Goal: Information Seeking & Learning: Learn about a topic

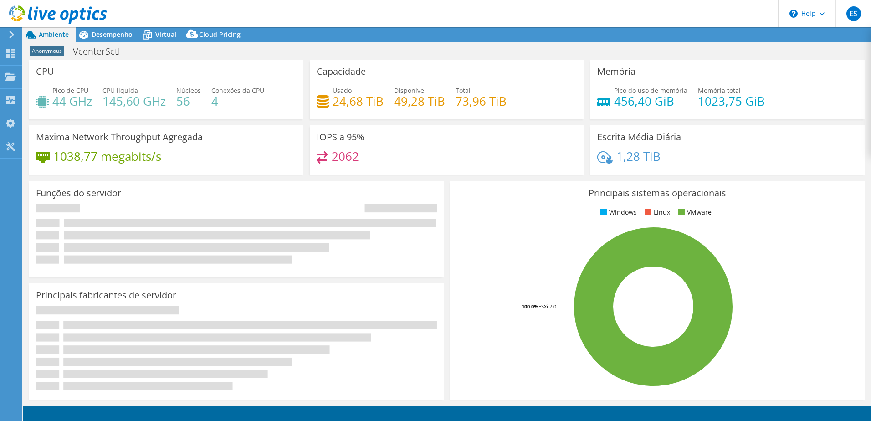
select select "USD"
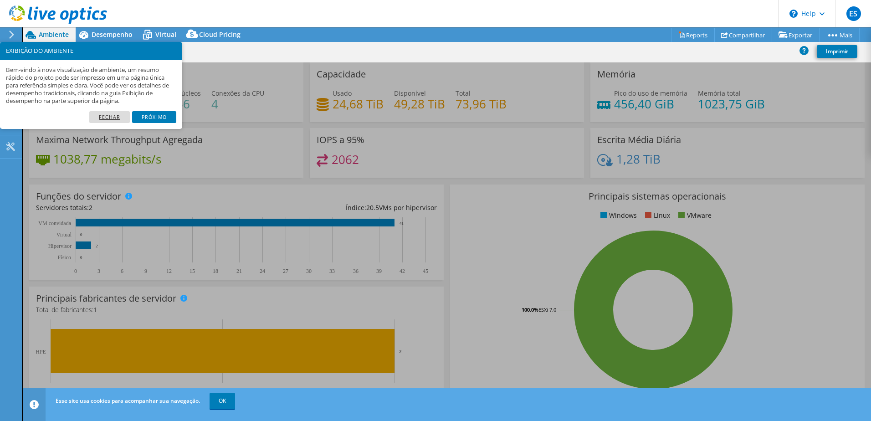
click at [115, 118] on link "Fechar" at bounding box center [109, 117] width 41 height 12
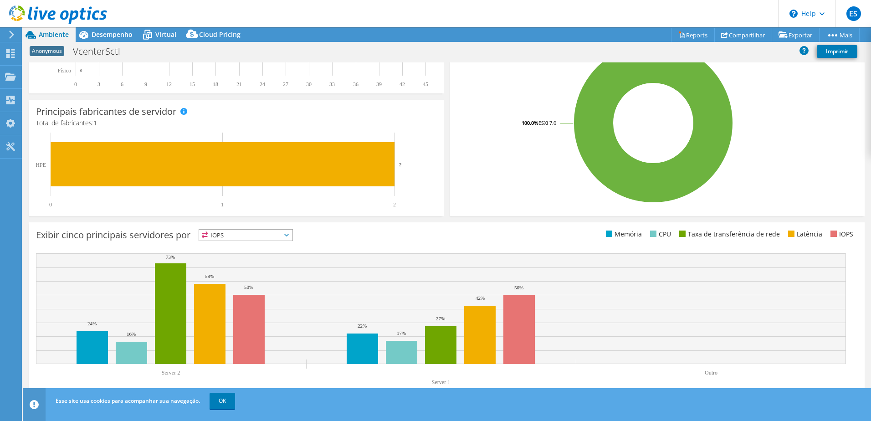
scroll to position [187, 0]
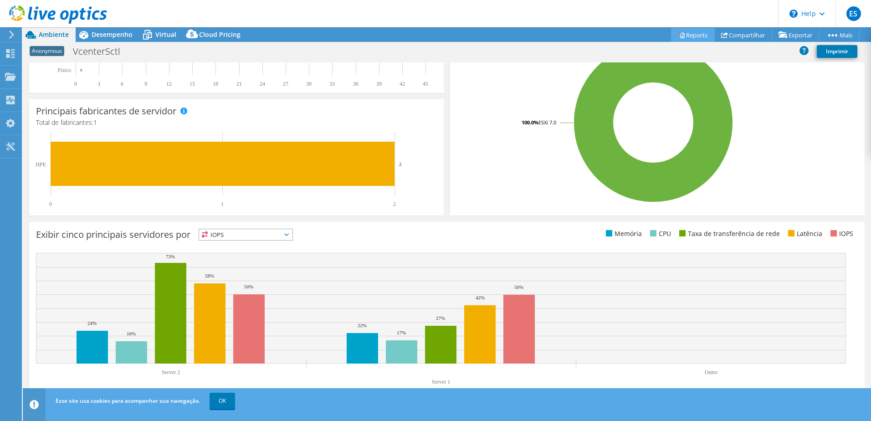
click at [682, 36] on link "Reports" at bounding box center [693, 35] width 44 height 14
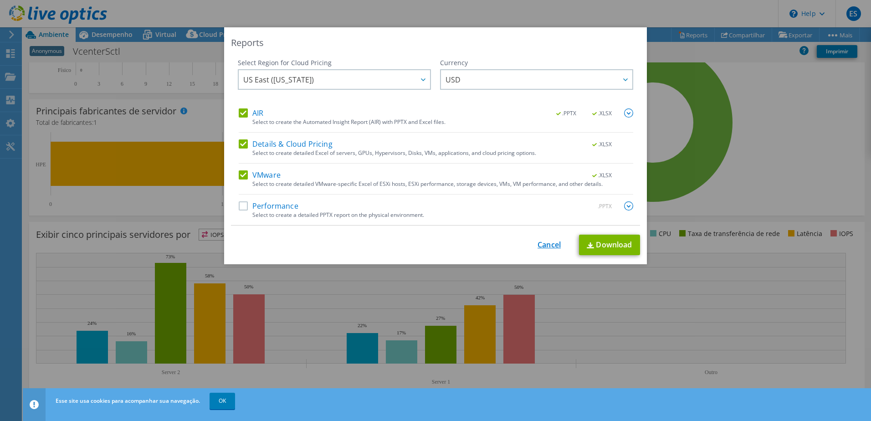
click at [540, 245] on link "Cancel" at bounding box center [549, 245] width 23 height 9
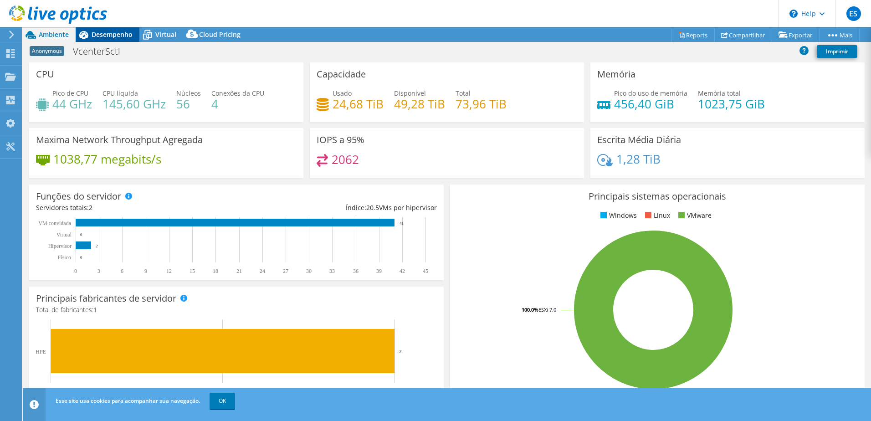
click at [110, 34] on span "Desempenho" at bounding box center [112, 34] width 41 height 9
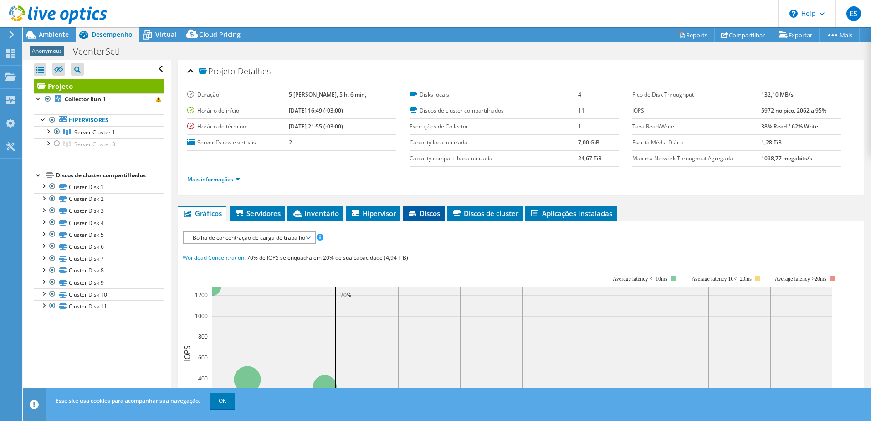
click at [429, 214] on span "Discos" at bounding box center [423, 213] width 33 height 9
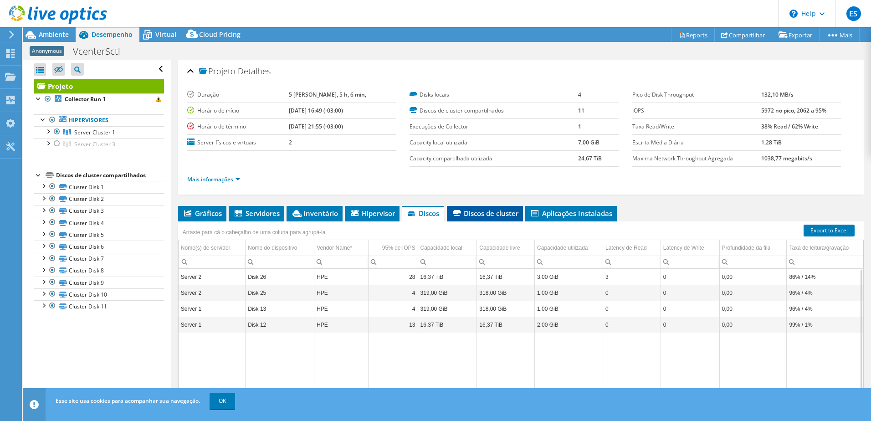
click at [492, 213] on span "Discos de cluster" at bounding box center [484, 213] width 67 height 9
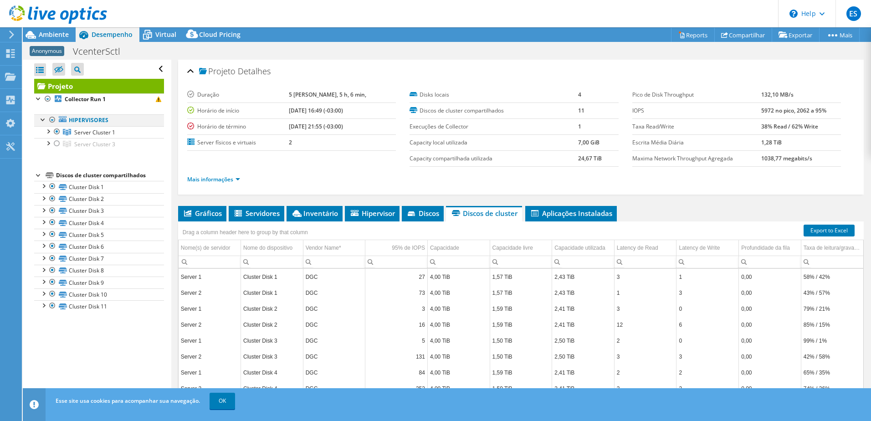
click at [50, 119] on div at bounding box center [52, 119] width 9 height 11
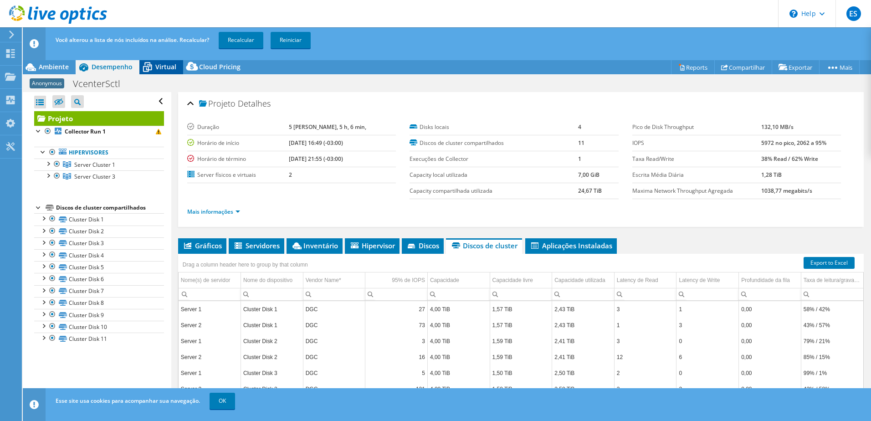
click at [164, 63] on span "Virtual" at bounding box center [165, 66] width 21 height 9
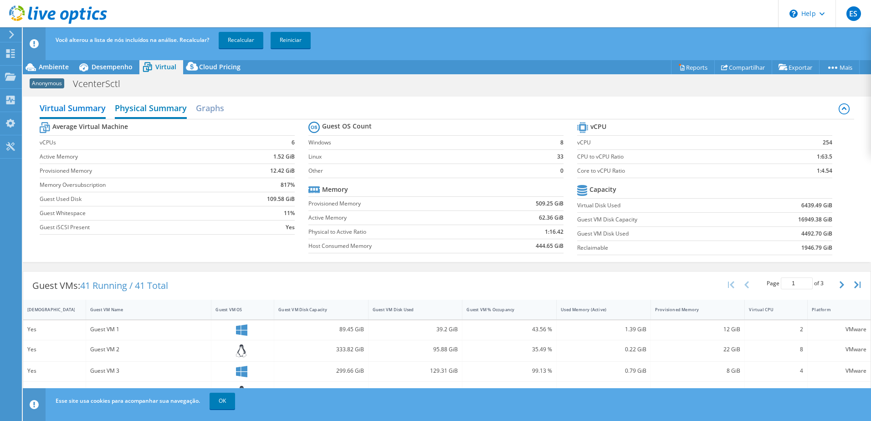
click at [172, 109] on h2 "Physical Summary" at bounding box center [151, 109] width 72 height 20
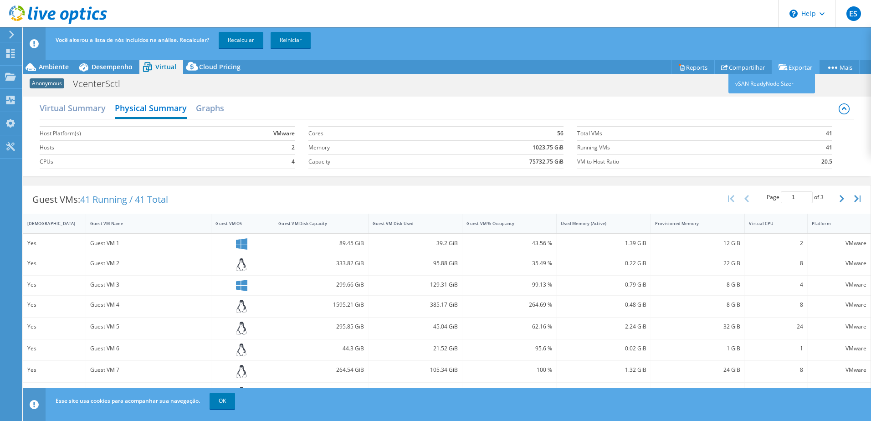
click at [789, 64] on link "Exportar" at bounding box center [796, 67] width 48 height 14
click at [781, 89] on link "vSAN ReadyNode Sizer" at bounding box center [771, 83] width 87 height 19
click at [736, 67] on link "Compartilhar" at bounding box center [743, 67] width 58 height 14
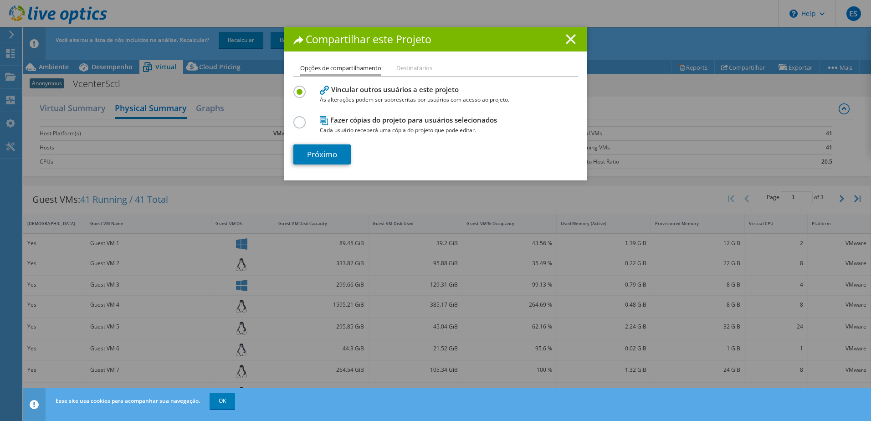
click at [570, 36] on line at bounding box center [570, 39] width 9 height 9
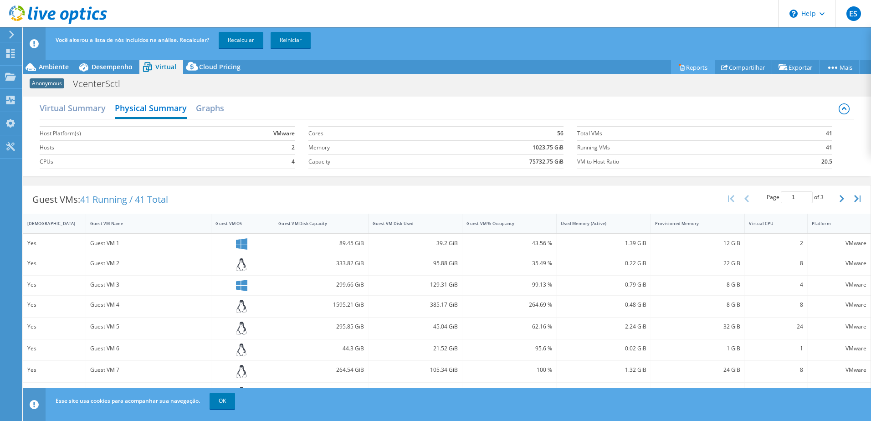
click at [691, 67] on link "Reports" at bounding box center [693, 67] width 44 height 14
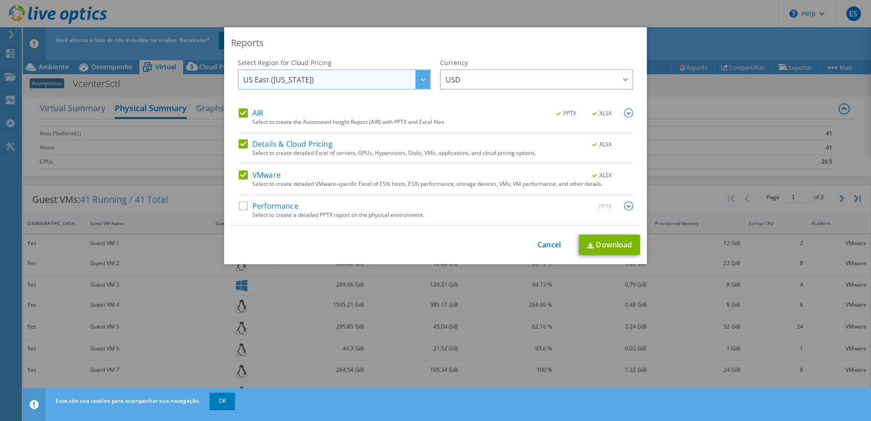
click at [422, 82] on div at bounding box center [422, 79] width 15 height 19
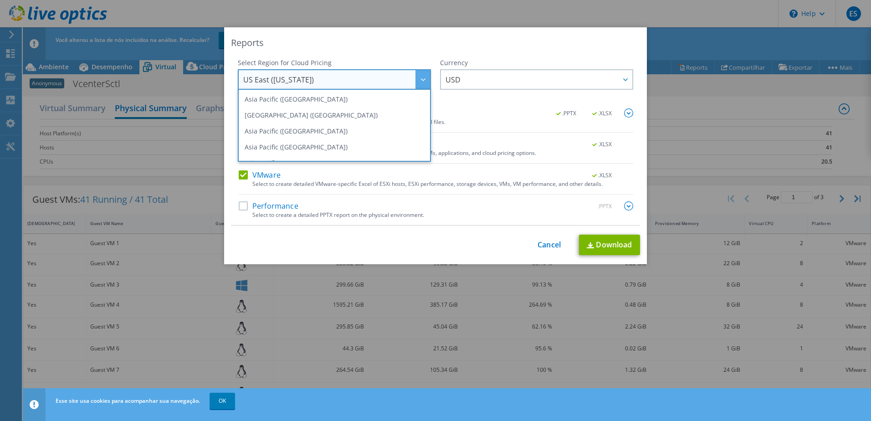
click at [422, 82] on div at bounding box center [422, 79] width 15 height 19
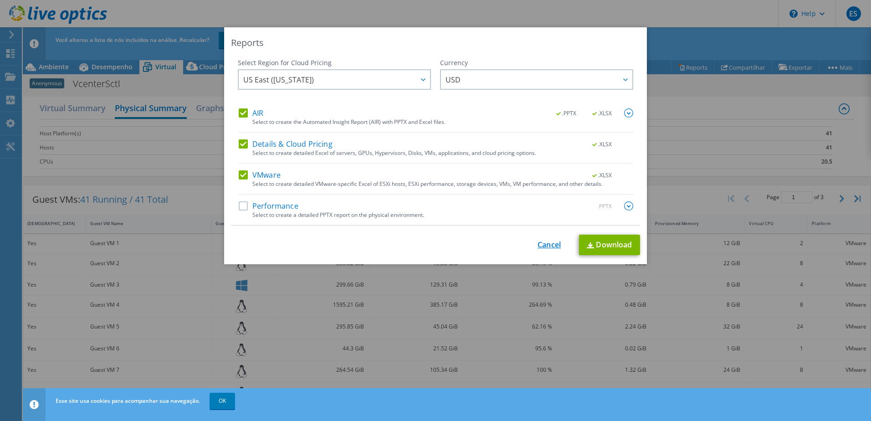
click at [551, 248] on link "Cancel" at bounding box center [549, 245] width 23 height 9
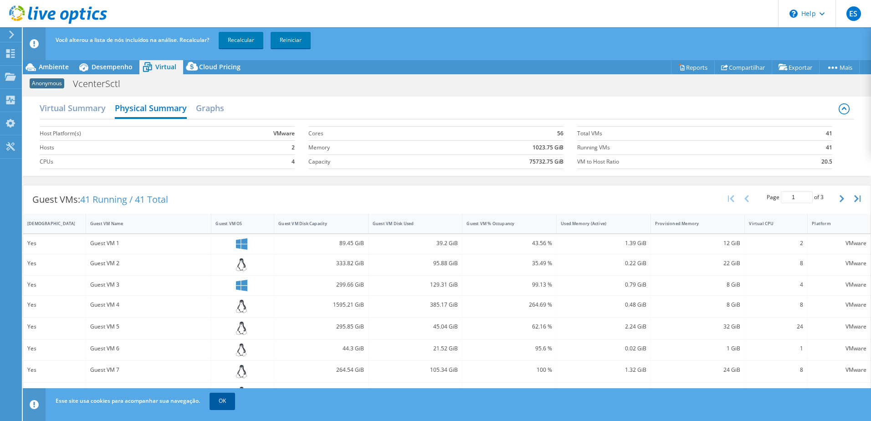
click at [225, 396] on link "OK" at bounding box center [223, 401] width 26 height 16
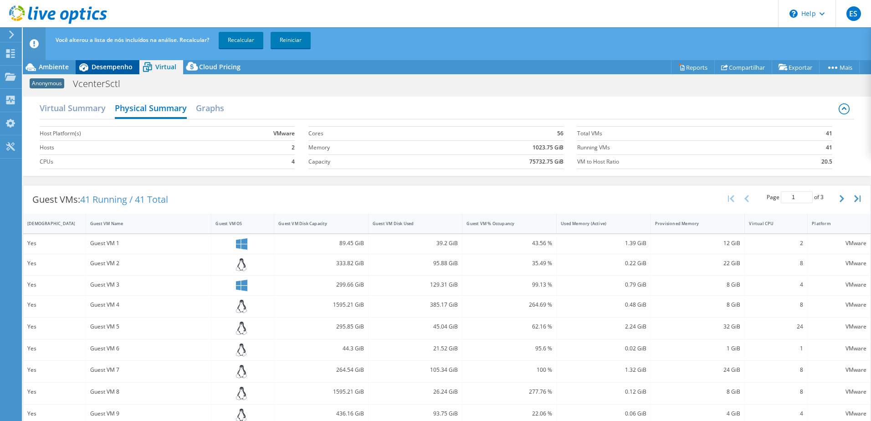
click at [113, 65] on span "Desempenho" at bounding box center [112, 66] width 41 height 9
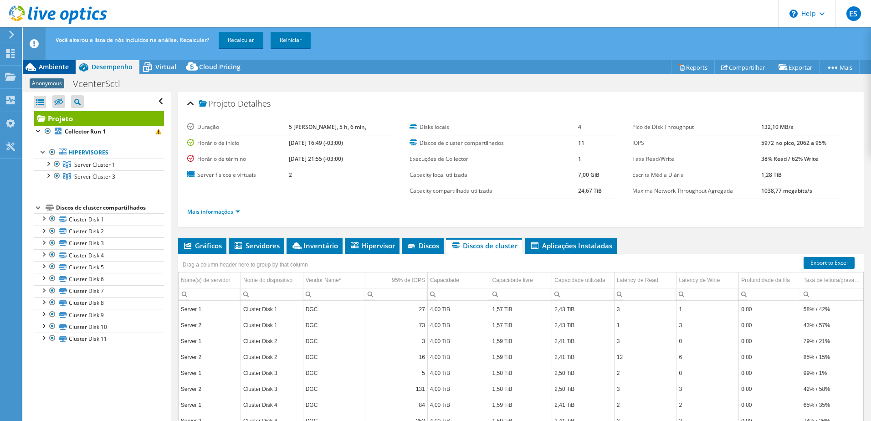
click at [50, 63] on span "Ambiente" at bounding box center [54, 66] width 30 height 9
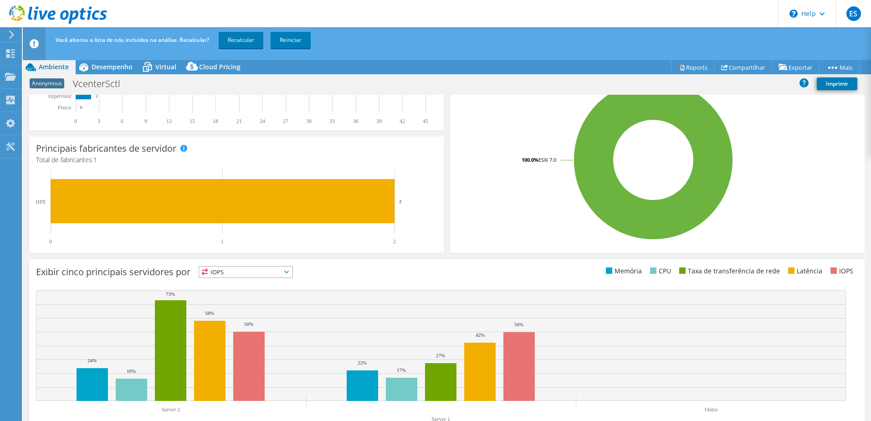
scroll to position [187, 0]
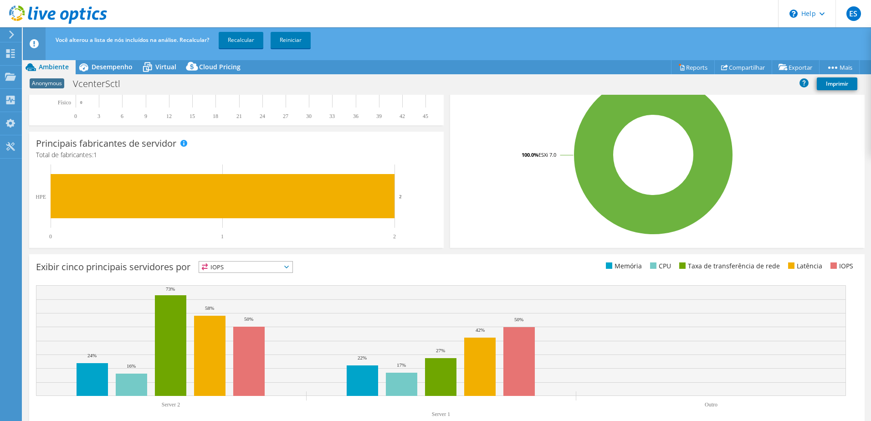
click at [292, 264] on span "IOPS" at bounding box center [245, 266] width 93 height 11
click at [340, 256] on div "Exibir cinco principais servidores por IOPS IOPS" at bounding box center [446, 343] width 835 height 178
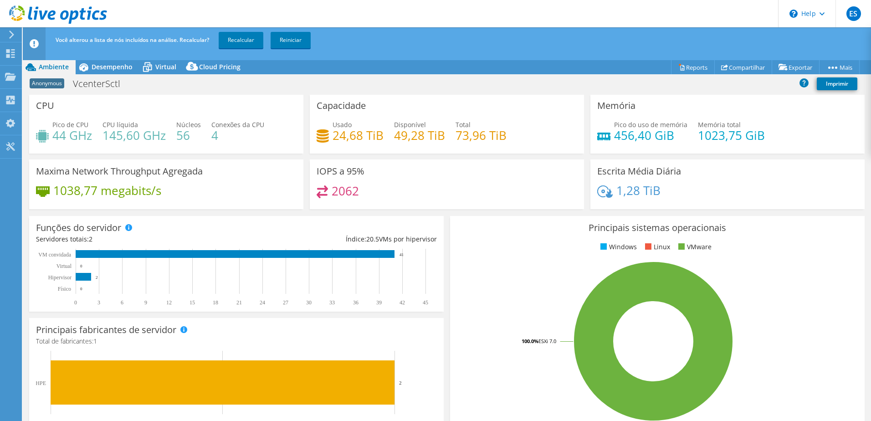
scroll to position [0, 0]
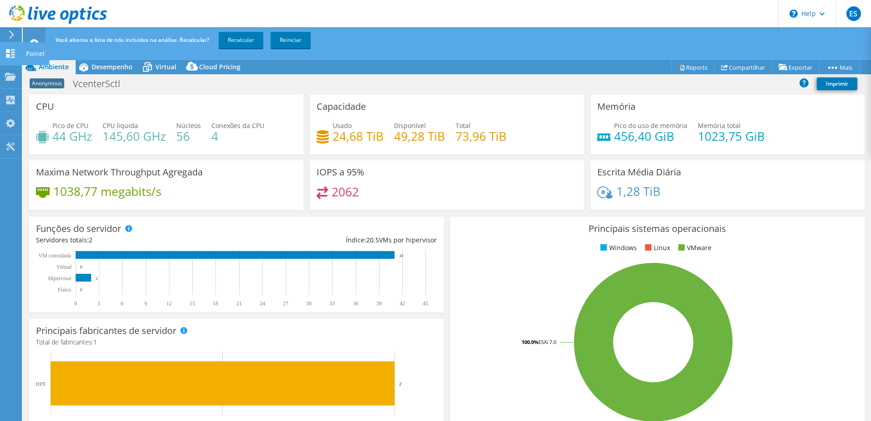
click at [10, 53] on icon at bounding box center [10, 53] width 11 height 9
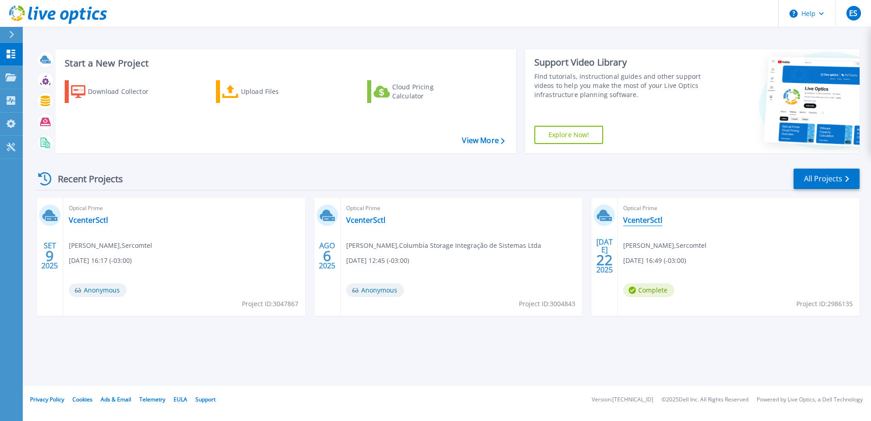
click at [636, 220] on link "VcenterSctl" at bounding box center [642, 219] width 39 height 9
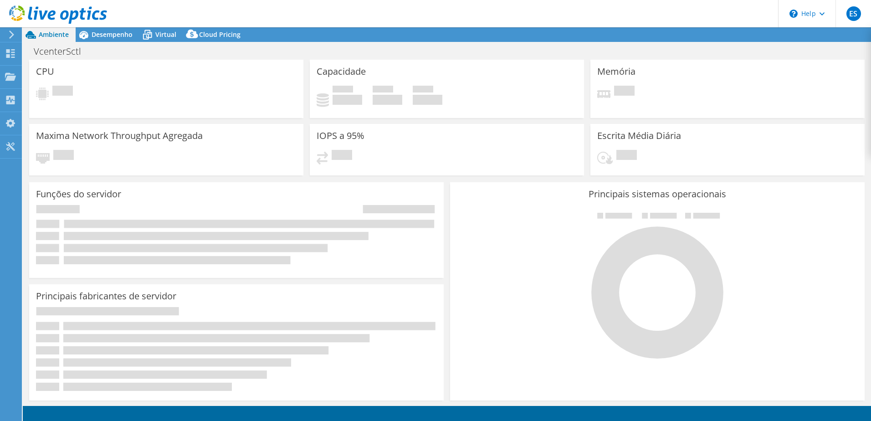
select select "USD"
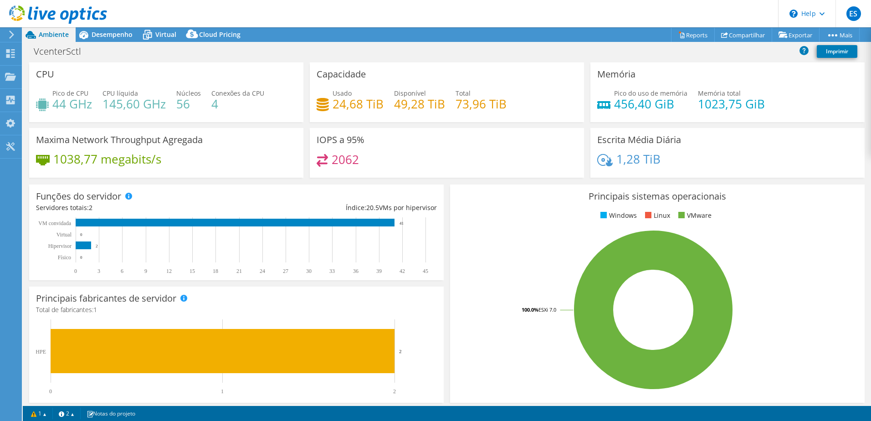
click at [80, 84] on div "CPU Pico de CPU 44 GHz CPU líquida 145,60 GHz Núcleos 56 Conexões da CPU 4" at bounding box center [166, 92] width 274 height 60
click at [46, 414] on link "1" at bounding box center [39, 413] width 28 height 11
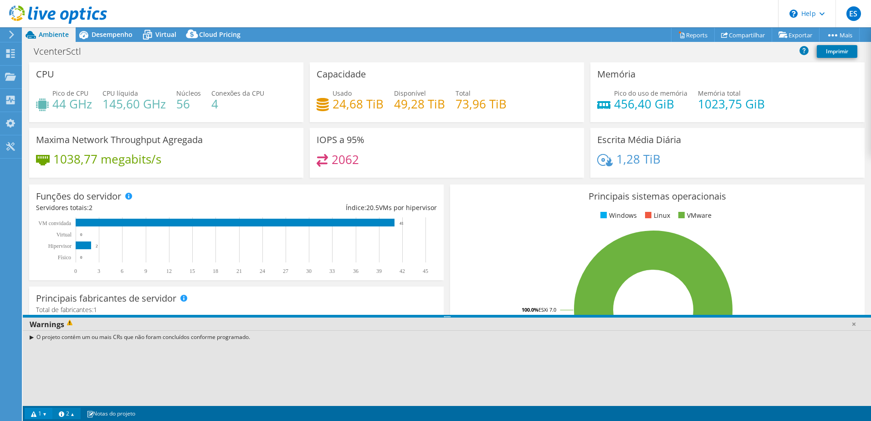
click at [71, 413] on link "2" at bounding box center [66, 413] width 28 height 11
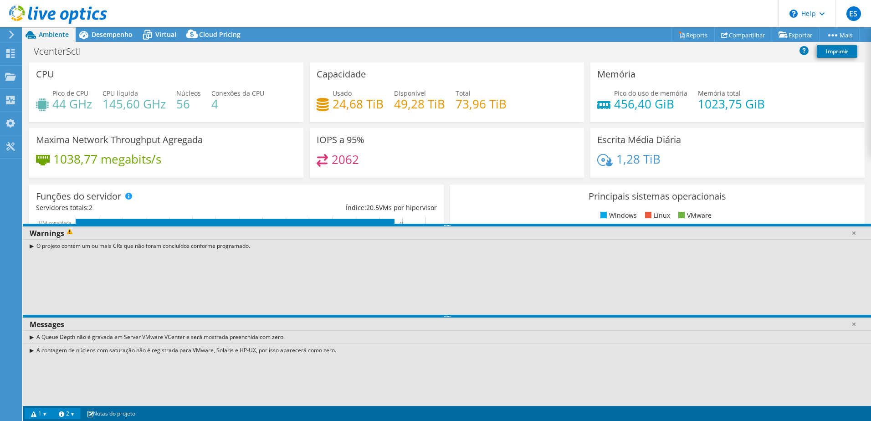
click at [151, 182] on div "Funções do servidor Servidores físicos representam servidores de metal nu que t…" at bounding box center [236, 232] width 421 height 102
click at [852, 233] on link at bounding box center [853, 232] width 9 height 9
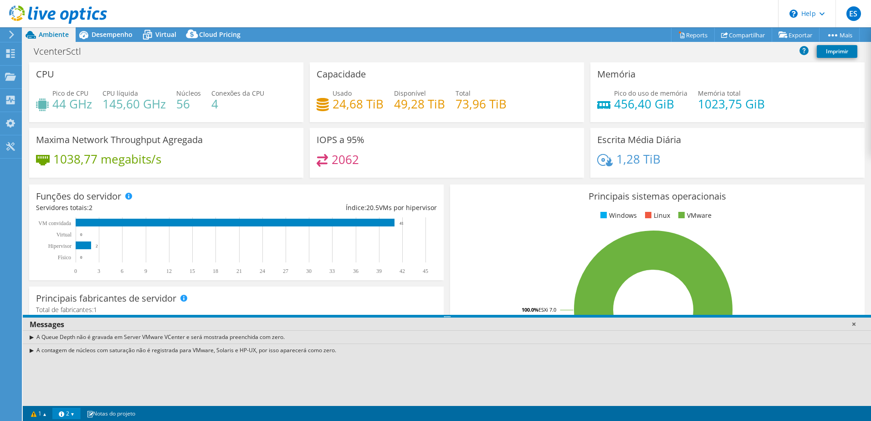
click at [855, 324] on link at bounding box center [853, 323] width 9 height 9
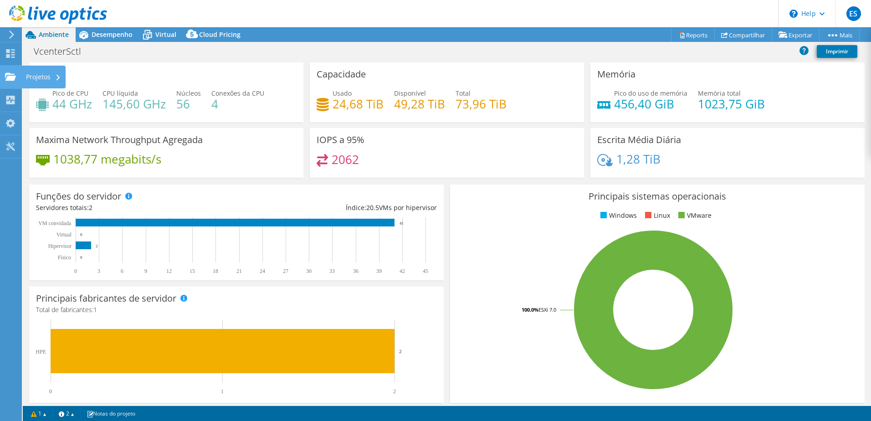
click at [10, 72] on icon at bounding box center [10, 76] width 11 height 9
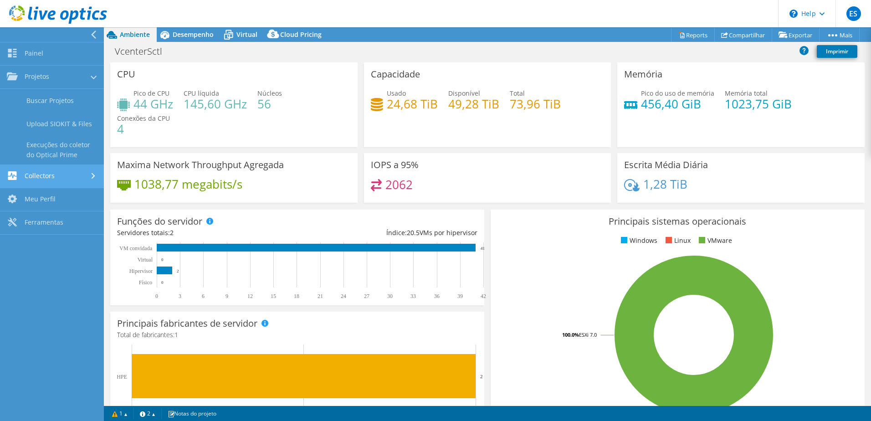
click at [46, 176] on link "Collectors" at bounding box center [52, 176] width 104 height 23
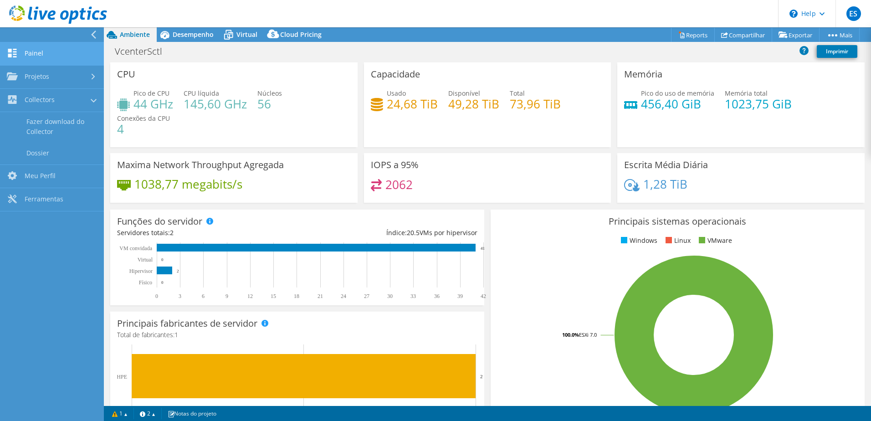
click at [44, 56] on link "Painel" at bounding box center [52, 53] width 104 height 23
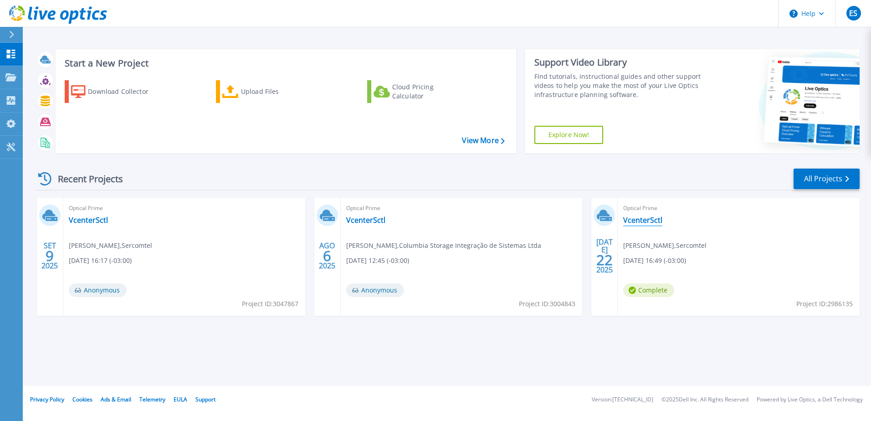
click at [641, 222] on link "VcenterSctl" at bounding box center [642, 219] width 39 height 9
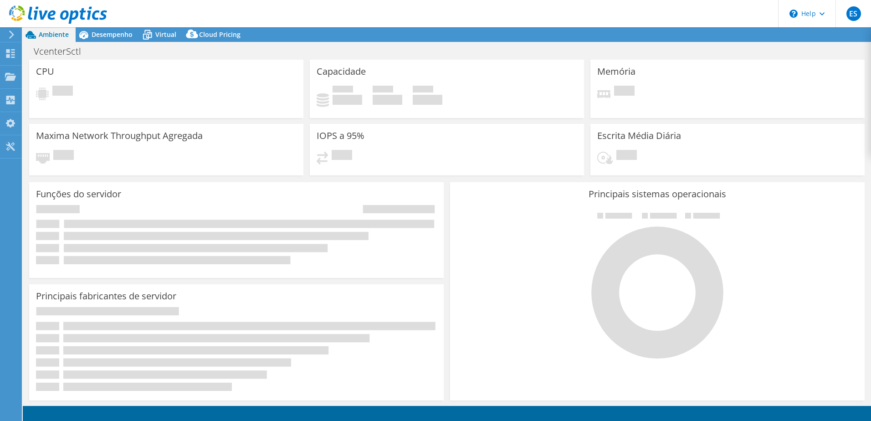
select select "USD"
